Goal: Navigation & Orientation: Find specific page/section

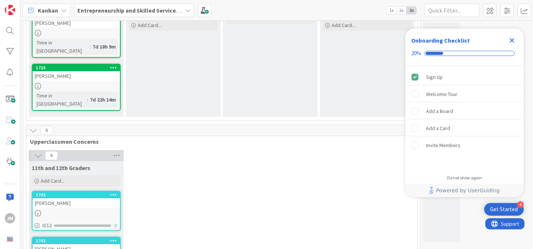
scroll to position [109, 0]
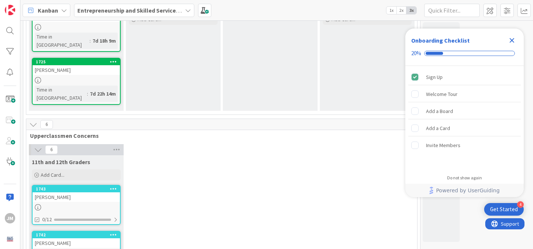
click at [511, 41] on icon "Close Checklist" at bounding box center [511, 40] width 5 height 5
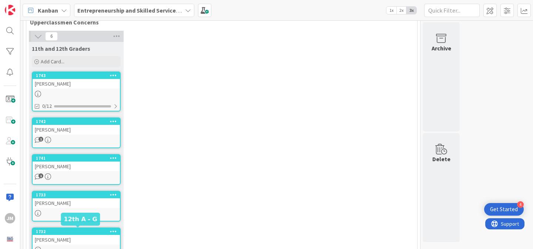
scroll to position [207, 0]
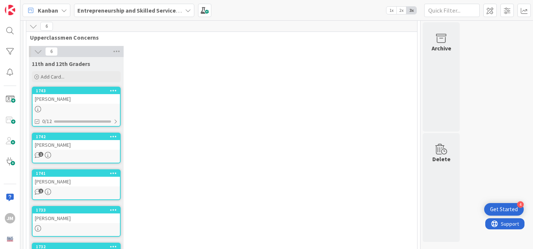
click at [111, 106] on div at bounding box center [76, 109] width 87 height 6
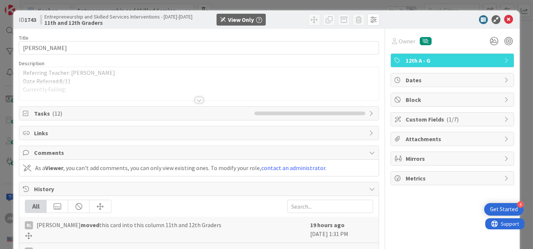
click at [199, 100] on div at bounding box center [199, 100] width 8 height 6
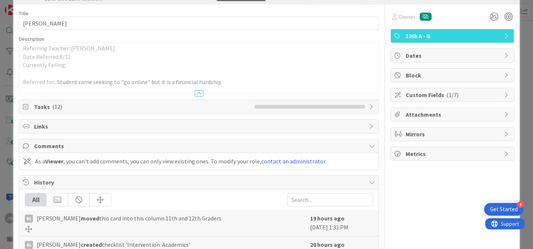
scroll to position [25, 0]
click at [224, 100] on div "Tasks ( 12 )" at bounding box center [198, 106] width 359 height 13
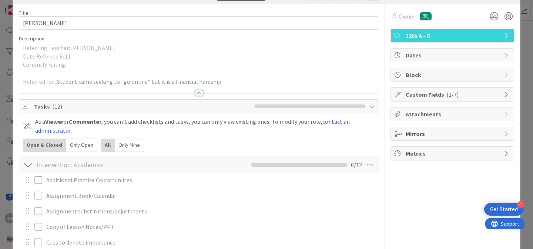
click at [220, 108] on span "Tasks ( 12 )" at bounding box center [142, 106] width 216 height 9
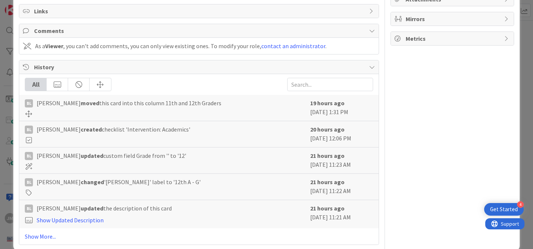
scroll to position [0, 0]
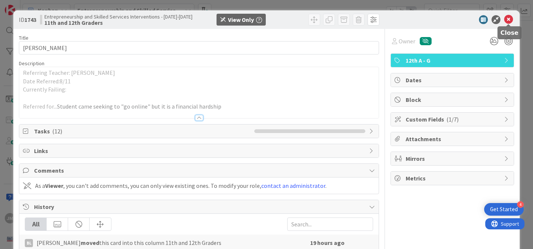
click at [508, 18] on icon at bounding box center [508, 19] width 9 height 9
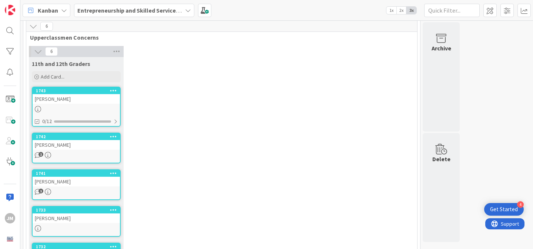
click at [84, 143] on link "1742 [PERSON_NAME] 1" at bounding box center [76, 147] width 89 height 31
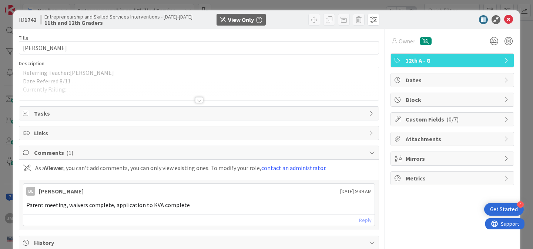
click at [199, 101] on div at bounding box center [199, 100] width 8 height 6
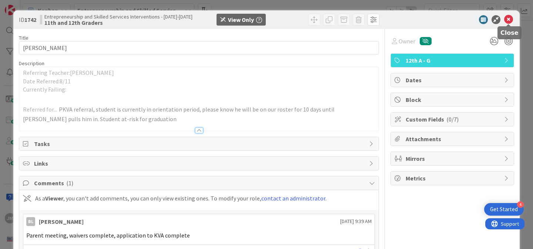
click at [508, 18] on icon at bounding box center [508, 19] width 9 height 9
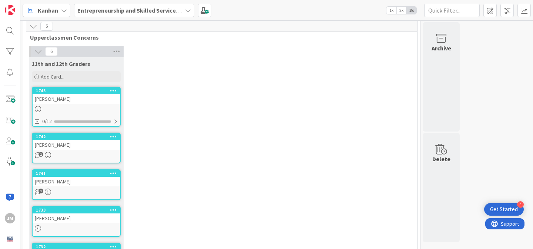
click at [88, 171] on link "1741 Leiarah Gray 1" at bounding box center [76, 184] width 89 height 31
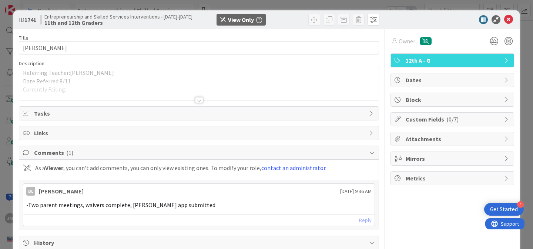
click at [199, 98] on div at bounding box center [199, 100] width 8 height 6
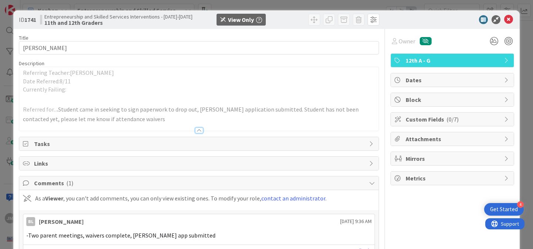
click at [508, 13] on div "ID 1741 Entrepreneurship and Skilled Services Interventions - [DATE]-[DATE] 11t…" at bounding box center [266, 19] width 506 height 18
click at [508, 18] on icon at bounding box center [508, 19] width 9 height 9
